Goal: Task Accomplishment & Management: Use online tool/utility

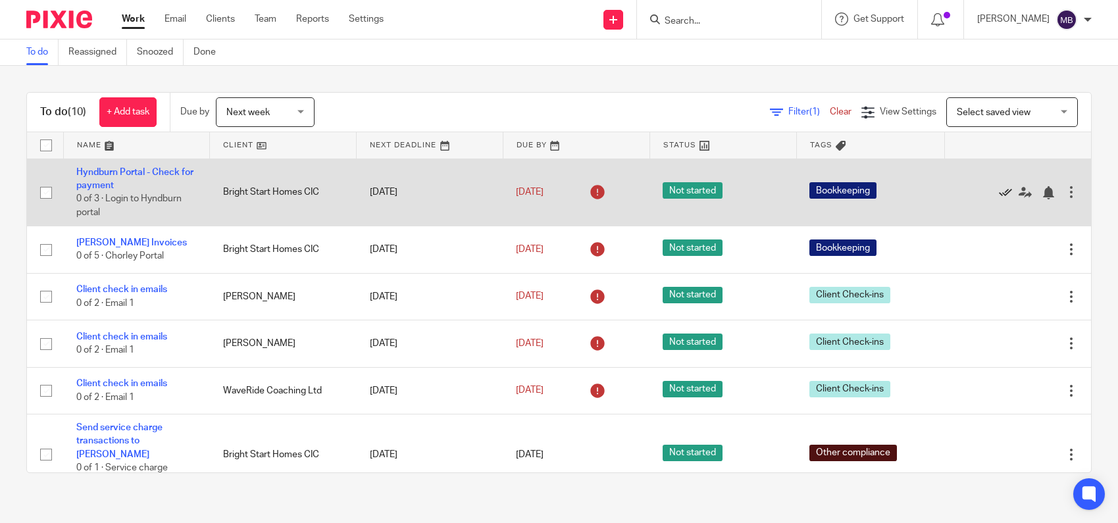
click at [1004, 193] on icon at bounding box center [1005, 192] width 13 height 13
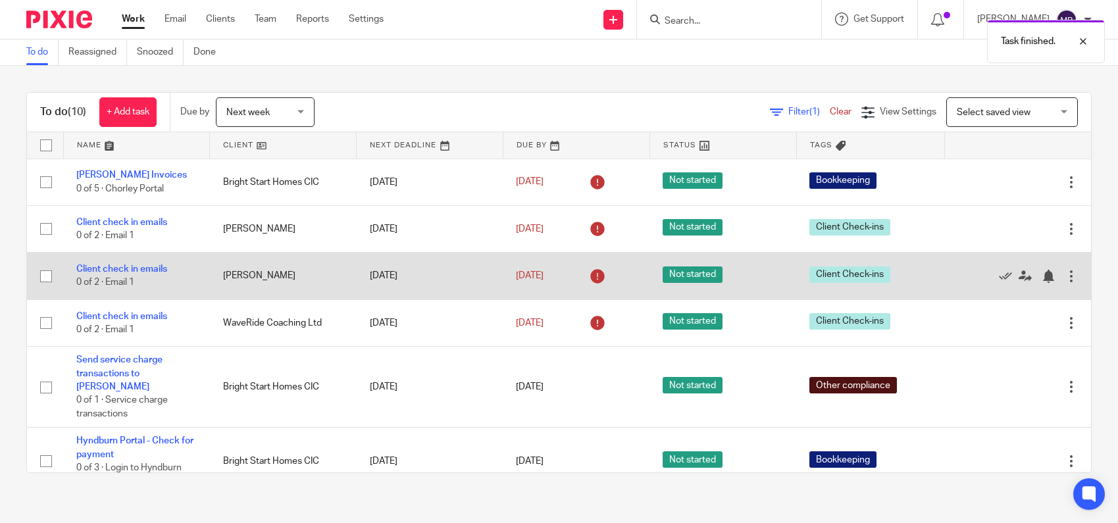
scroll to position [194, 0]
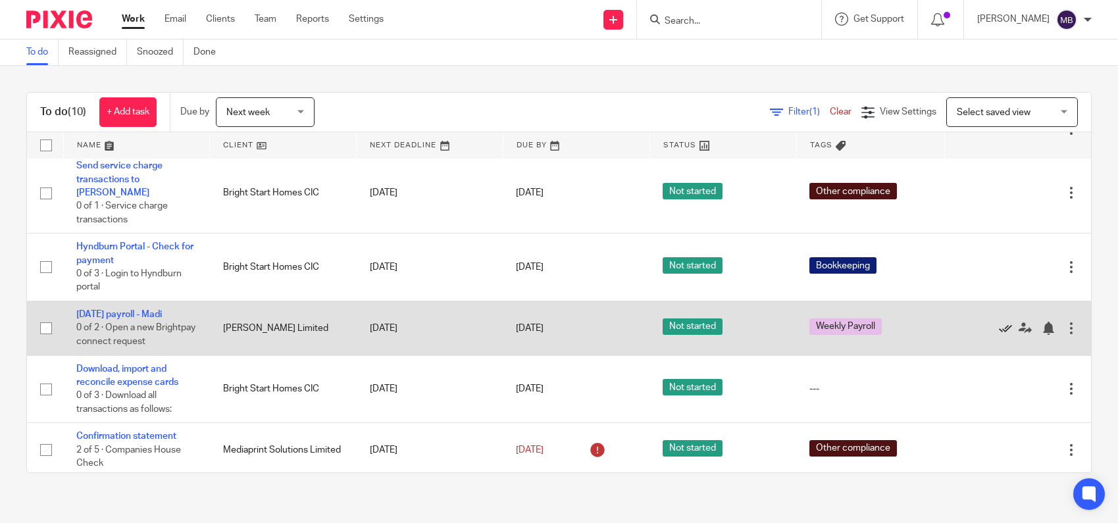
click at [1007, 322] on icon at bounding box center [1005, 328] width 13 height 13
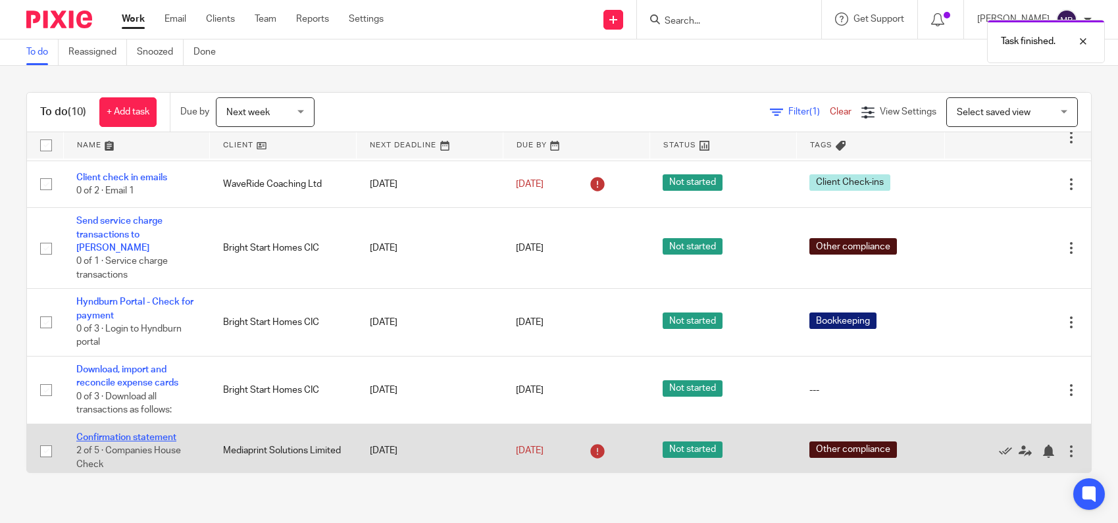
click at [146, 433] on link "Confirmation statement" at bounding box center [126, 437] width 100 height 9
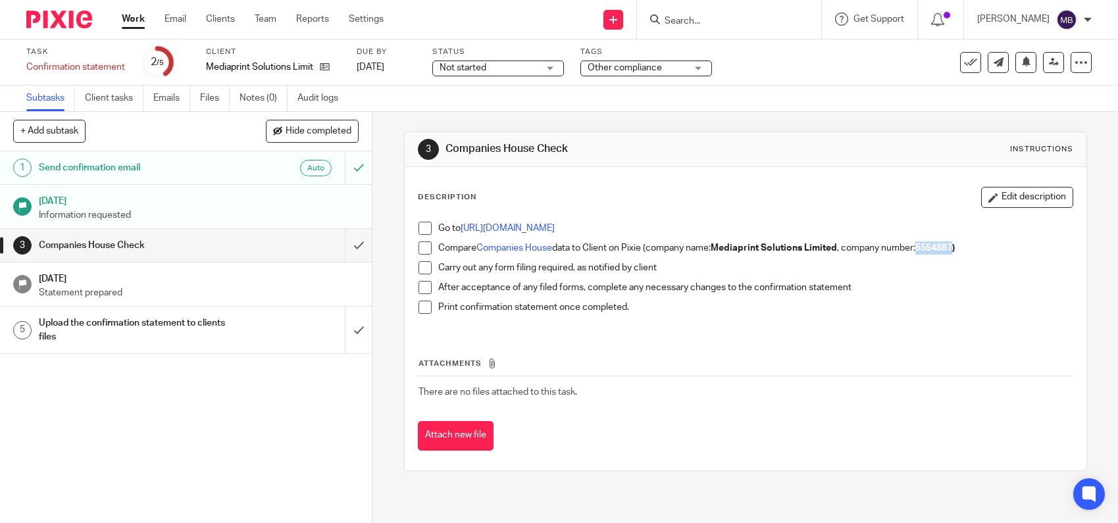
drag, startPoint x: 927, startPoint y: 247, endPoint x: 963, endPoint y: 247, distance: 35.5
click at [955, 247] on strong "5554887)" at bounding box center [935, 248] width 39 height 9
copy strong "5554887"
click at [971, 56] on icon at bounding box center [970, 62] width 13 height 13
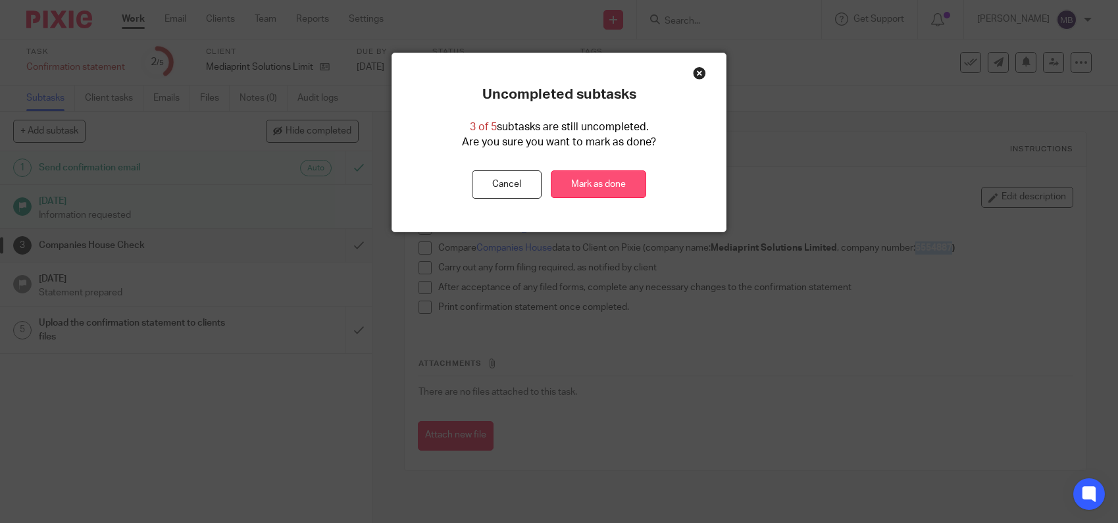
click at [619, 184] on link "Mark as done" at bounding box center [598, 184] width 95 height 28
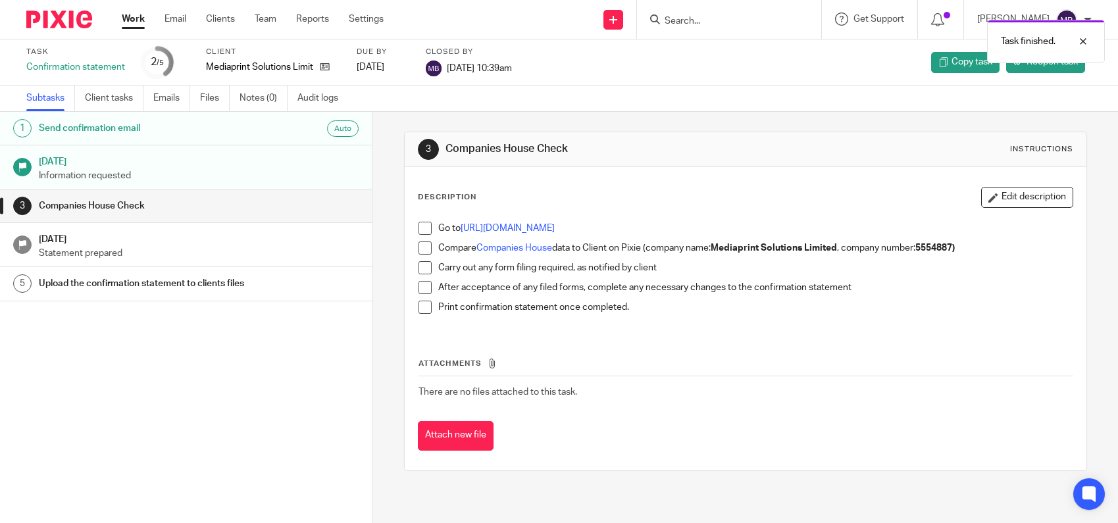
click at [742, 208] on div "Description Edit description Go to https://www.gov.uk/file-your-confirmation-st…" at bounding box center [746, 259] width 656 height 144
click at [74, 14] on img at bounding box center [59, 20] width 66 height 18
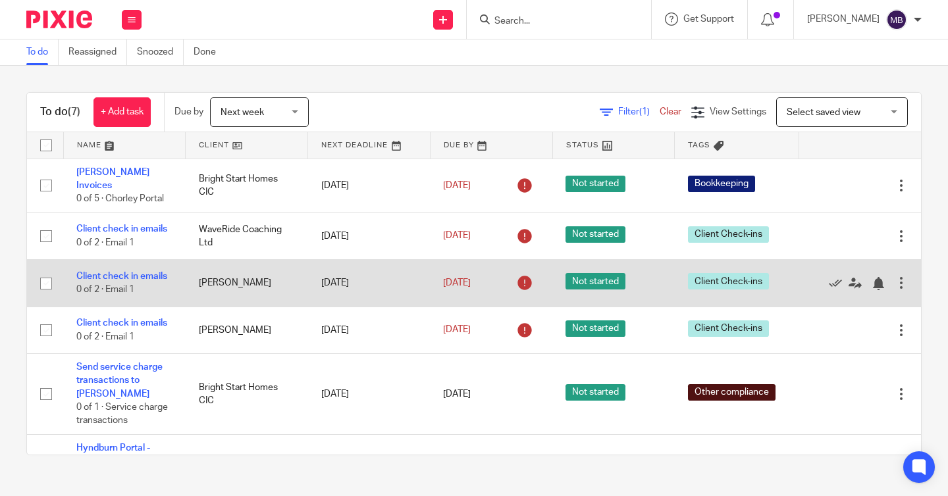
scroll to position [113, 0]
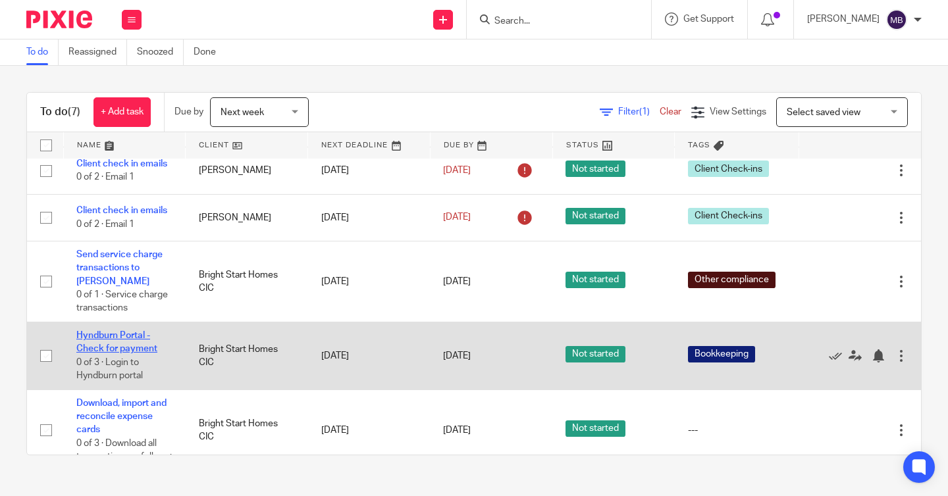
click at [97, 331] on link "Hyndburn Portal - Check for payment" at bounding box center [116, 342] width 81 height 22
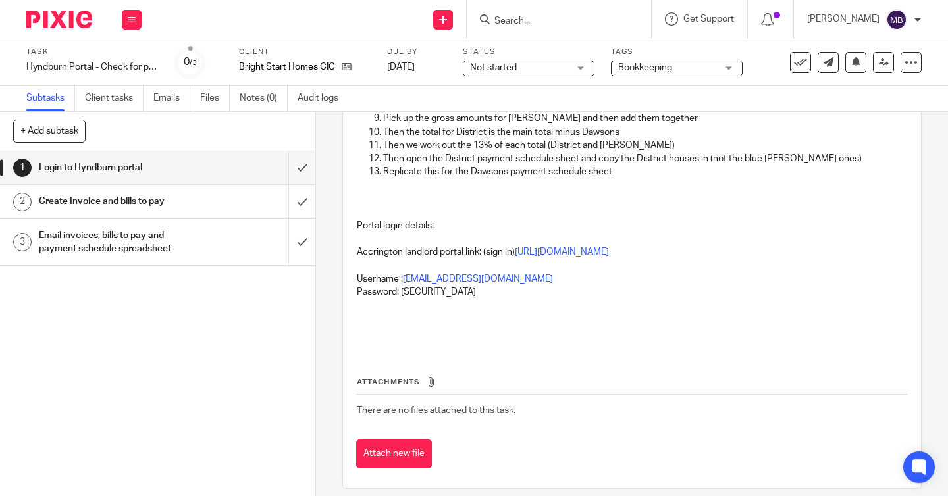
scroll to position [256, 0]
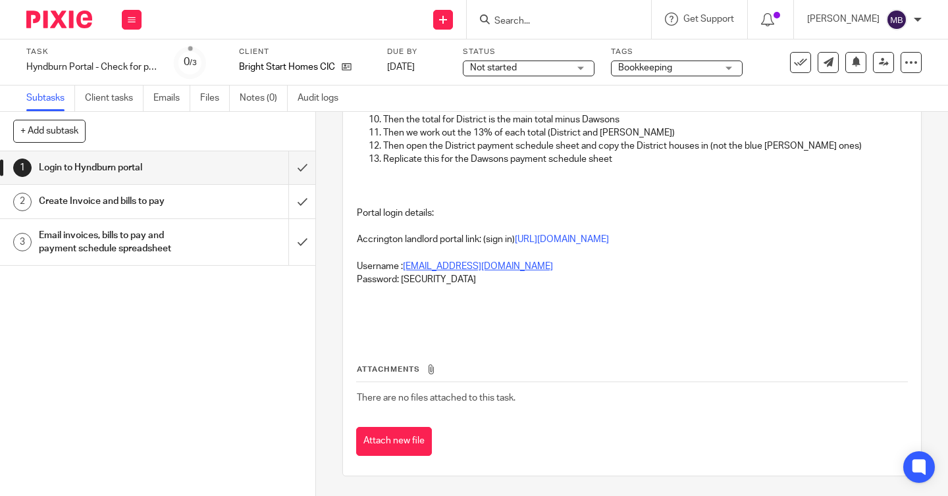
drag, startPoint x: 556, startPoint y: 269, endPoint x: 405, endPoint y: 263, distance: 150.8
click at [405, 263] on p "Username : [PERSON_NAME][EMAIL_ADDRESS][DOMAIN_NAME]" at bounding box center [632, 266] width 550 height 13
copy link "[EMAIL_ADDRESS][DOMAIN_NAME]"
click at [515, 237] on link "[URL][DOMAIN_NAME]" at bounding box center [562, 239] width 94 height 9
drag, startPoint x: 487, startPoint y: 280, endPoint x: 402, endPoint y: 274, distance: 85.7
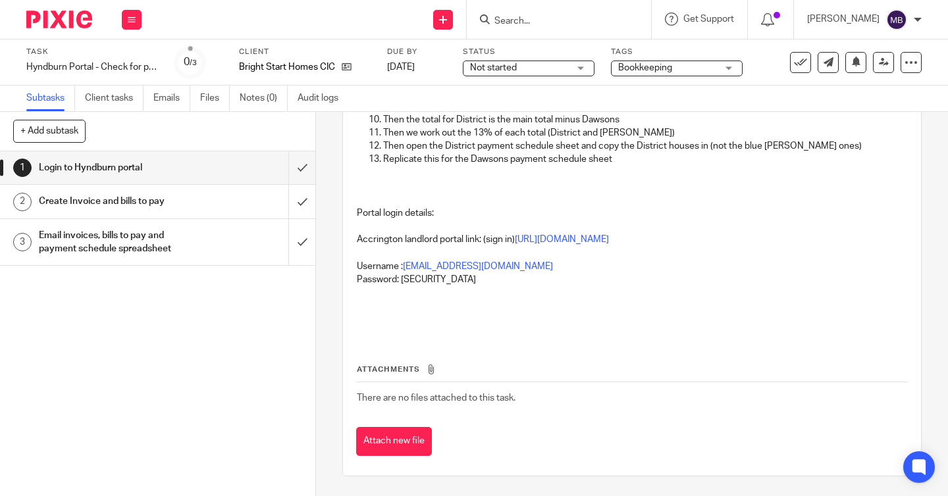
click at [402, 274] on p "Password: [SECURITY_DATA]" at bounding box center [632, 279] width 550 height 13
copy p "Brightstarthomes1!"
